Goal: Understand process/instructions: Learn how to perform a task or action

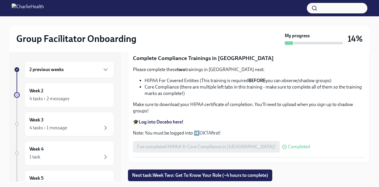
scroll to position [10, 0]
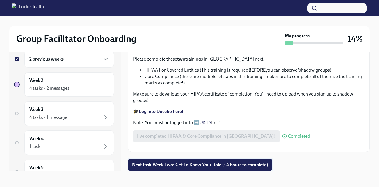
click at [212, 163] on span "Next task : Week Two: Get To Know Your Role (~4 hours to complete)" at bounding box center [200, 165] width 136 height 6
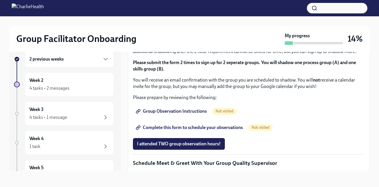
scroll to position [333, 0]
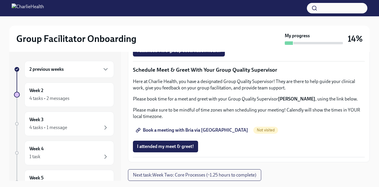
scroll to position [521, 0]
click at [175, 21] on span "Group Observation Instructions" at bounding box center [172, 18] width 70 height 6
click at [202, 37] on span "Complete this form to schedule your observations" at bounding box center [190, 34] width 106 height 6
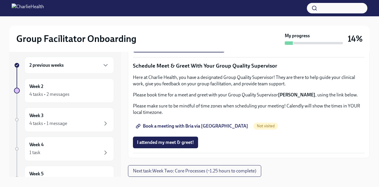
scroll to position [5, 0]
click at [209, 123] on link "Book a meeting with Bria via Calendly" at bounding box center [192, 126] width 119 height 12
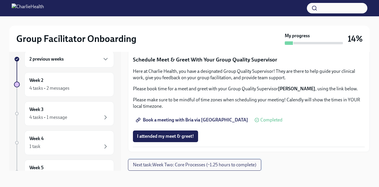
drag, startPoint x: 188, startPoint y: 168, endPoint x: 174, endPoint y: 163, distance: 15.8
click at [174, 163] on span "Next task : Week Two: Core Processes (~1.25 hours to complete)" at bounding box center [194, 165] width 123 height 6
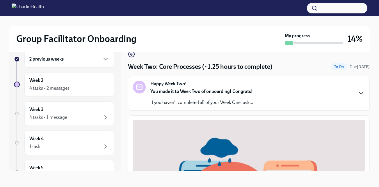
click at [360, 93] on icon "button" at bounding box center [361, 93] width 3 height 2
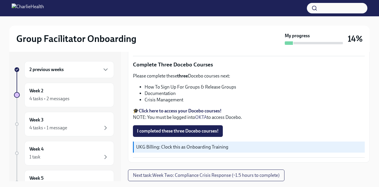
scroll to position [445, 0]
